Goal: Task Accomplishment & Management: Complete application form

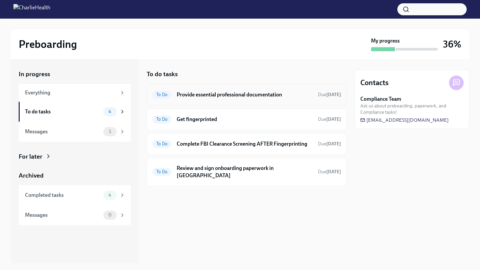
click at [211, 96] on h6 "Provide essential professional documentation" at bounding box center [245, 94] width 136 height 7
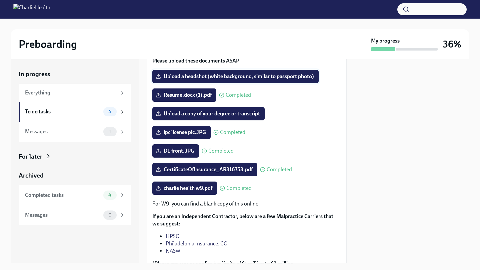
scroll to position [80, 0]
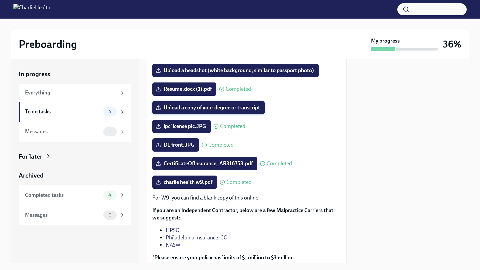
click at [220, 109] on span "Upload a copy of your degree or transcript" at bounding box center [208, 108] width 103 height 7
click at [0, 0] on input "Upload a copy of your degree or transcript" at bounding box center [0, 0] width 0 height 0
click at [195, 128] on span "lpc license pic.JPG" at bounding box center [181, 126] width 49 height 7
click at [0, 0] on input "lpc license pic.JPG" at bounding box center [0, 0] width 0 height 0
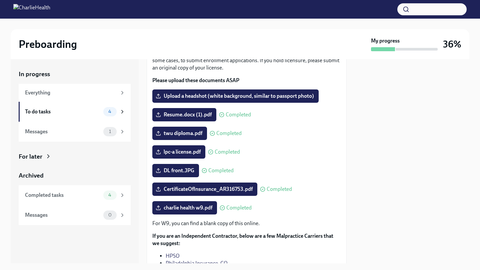
scroll to position [55, 0]
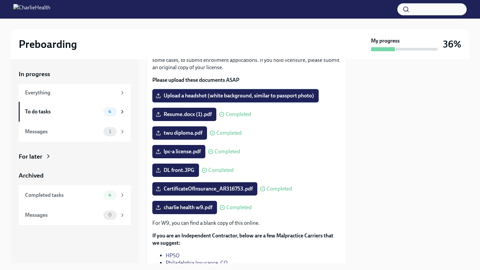
click at [249, 96] on span "Upload a headshot (white background, similar to passport photo)" at bounding box center [235, 96] width 157 height 7
click at [0, 0] on input "Upload a headshot (white background, similar to passport photo)" at bounding box center [0, 0] width 0 height 0
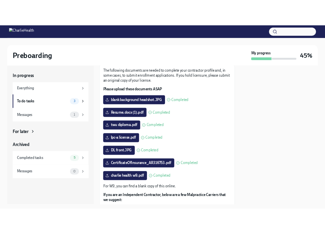
scroll to position [0, 0]
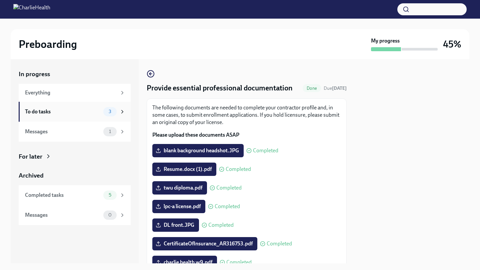
click at [100, 111] on div "To do tasks" at bounding box center [63, 111] width 76 height 7
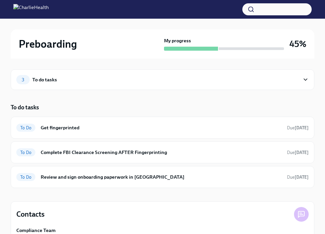
click at [128, 79] on div "3 To do tasks" at bounding box center [157, 79] width 283 height 9
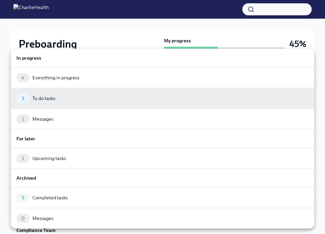
click at [128, 79] on div "4 Everything in progress" at bounding box center [162, 77] width 292 height 9
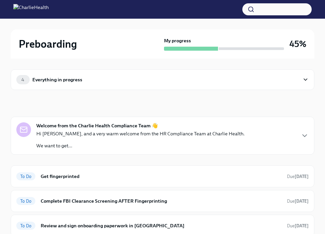
click at [128, 79] on div "4 Everything in progress" at bounding box center [157, 79] width 283 height 9
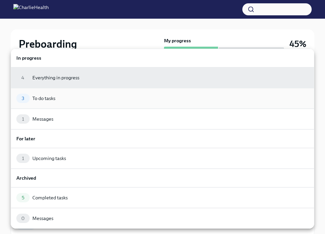
click at [117, 95] on div "3 To do tasks" at bounding box center [162, 98] width 292 height 9
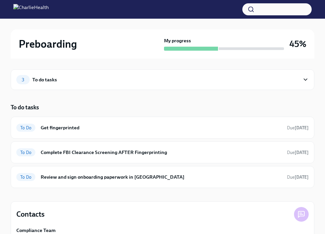
click at [106, 79] on div "3 To do tasks" at bounding box center [157, 79] width 283 height 9
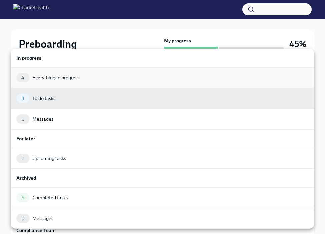
click at [105, 79] on div "4 Everything in progress" at bounding box center [162, 77] width 292 height 9
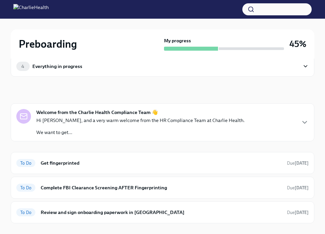
scroll to position [8, 0]
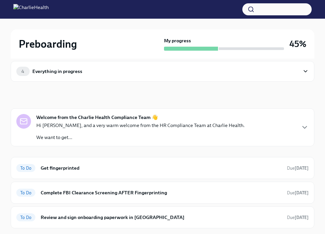
click at [192, 133] on div "Hi [PERSON_NAME], and a very warm welcome from the HR Compliance Team at Charli…" at bounding box center [140, 131] width 208 height 19
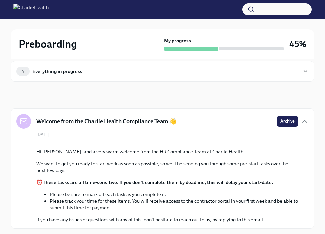
click at [192, 133] on div "[DATE] Hi [PERSON_NAME], and a very warm welcome from the HR Compliance Team at…" at bounding box center [162, 177] width 292 height 92
click at [142, 120] on h5 "Welcome from the Charlie Health Compliance Team 👋" at bounding box center [106, 121] width 140 height 8
click at [144, 66] on div "4 Everything in progress" at bounding box center [162, 71] width 303 height 21
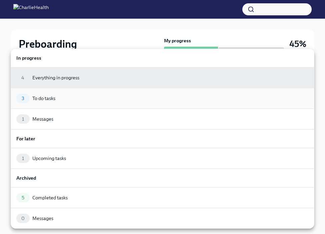
click at [89, 99] on div "3 To do tasks" at bounding box center [162, 98] width 292 height 9
